Goal: Information Seeking & Learning: Understand process/instructions

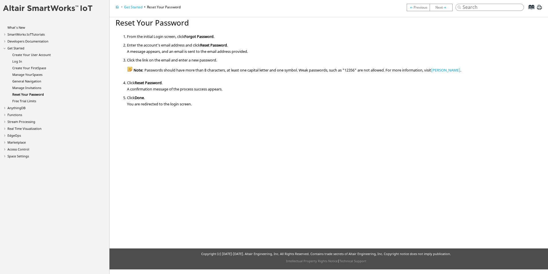
click at [175, 130] on div "ON THIS PAGE Reset Your Password From the initial Login screen, click Forgot Pa…" at bounding box center [326, 133] width 444 height 229
click at [36, 54] on link "Create Your User Account" at bounding box center [31, 54] width 38 height 4
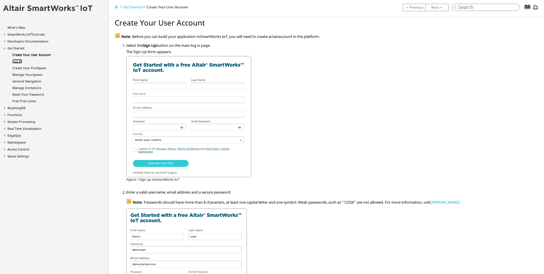
click at [19, 62] on link "Log In" at bounding box center [17, 61] width 10 height 4
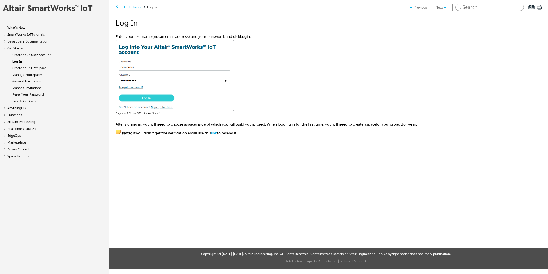
click at [248, 36] on span "Login" at bounding box center [245, 36] width 10 height 5
